Goal: Information Seeking & Learning: Learn about a topic

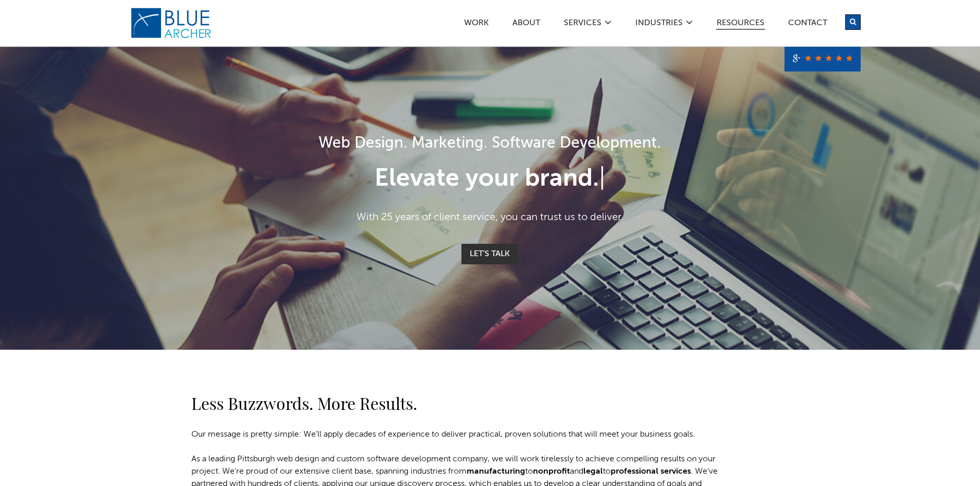
click at [726, 24] on link "Resources" at bounding box center [740, 24] width 49 height 11
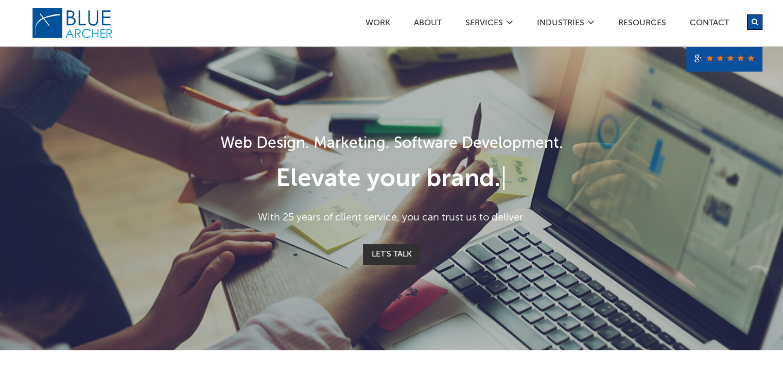
click at [616, 19] on ul "Work ABOUT SERVICES Digital Strategy Marketing Web Design & Development Custom …" at bounding box center [558, 23] width 387 height 9
click at [627, 21] on link "Resources" at bounding box center [641, 24] width 49 height 11
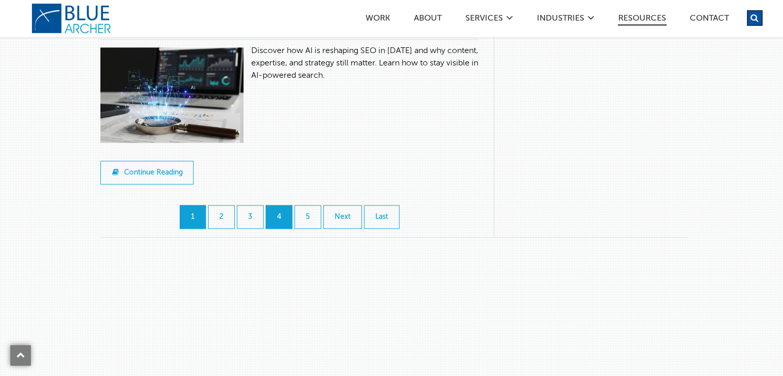
scroll to position [1235, 0]
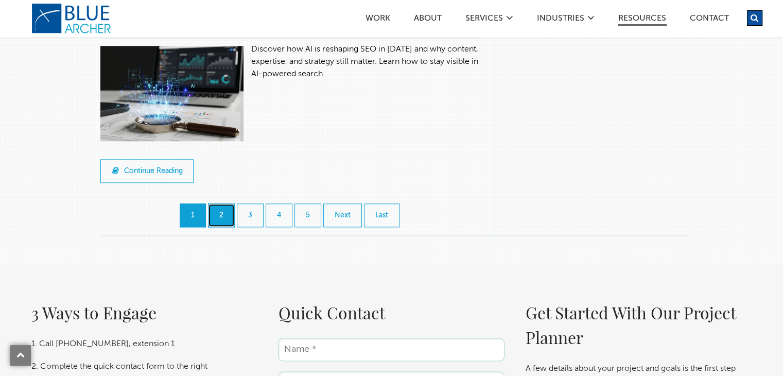
click at [218, 203] on link "2" at bounding box center [221, 215] width 27 height 24
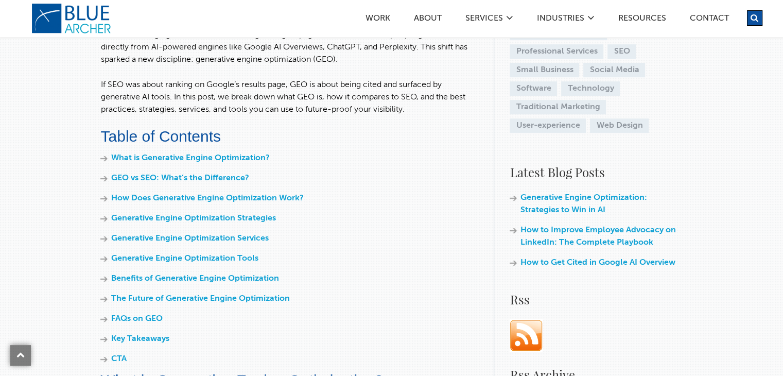
scroll to position [51, 0]
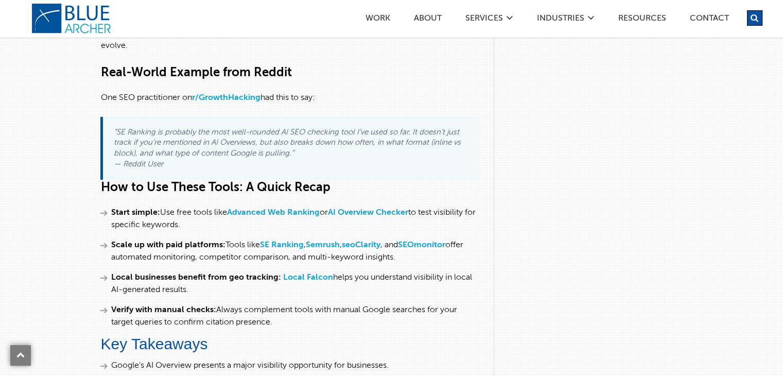
scroll to position [3705, 0]
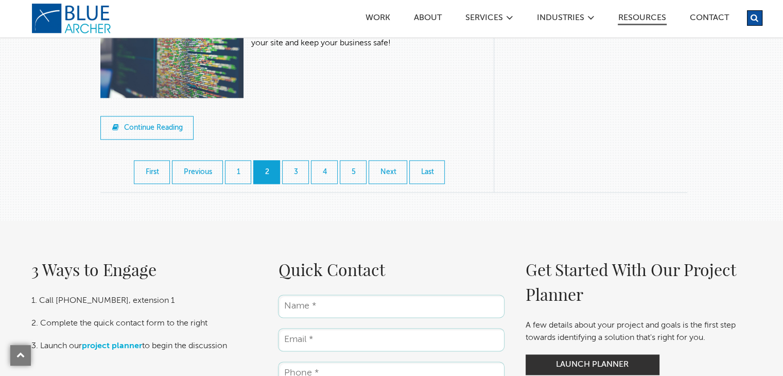
scroll to position [1338, 0]
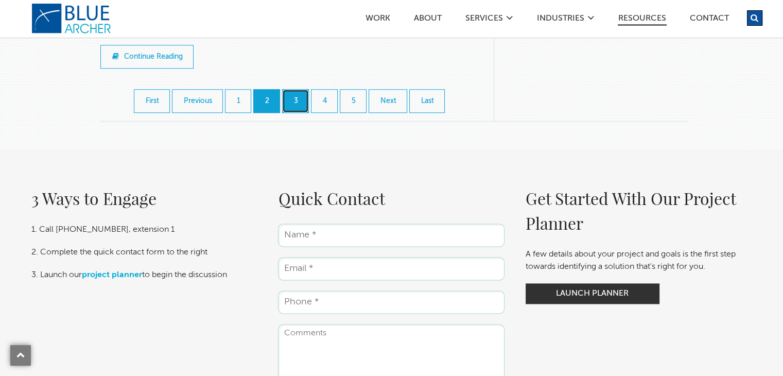
click at [284, 89] on link "3" at bounding box center [295, 101] width 27 height 24
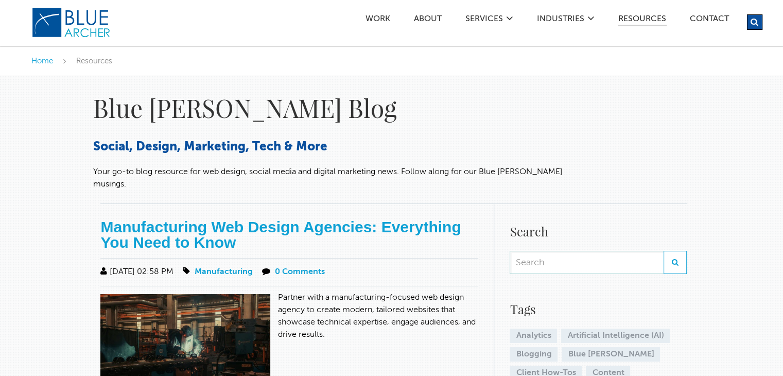
scroll to position [257, 0]
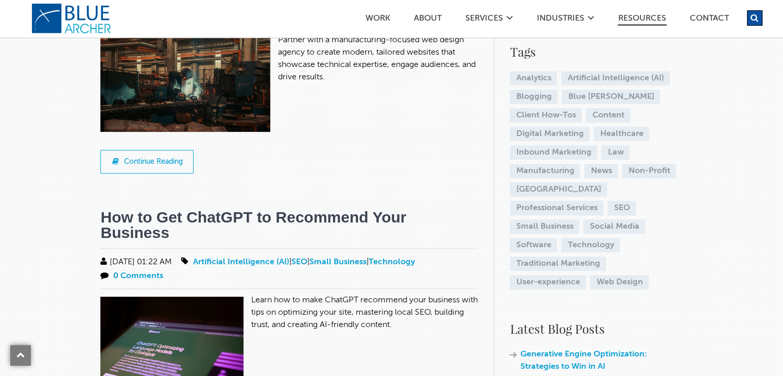
click at [323, 208] on link "How to Get ChatGPT to Recommend Your Business" at bounding box center [253, 224] width 306 height 32
